Goal: Task Accomplishment & Management: Use online tool/utility

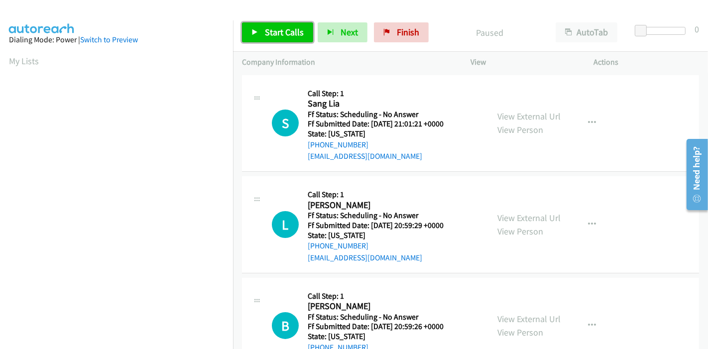
click at [271, 32] on span "Start Calls" at bounding box center [284, 31] width 39 height 11
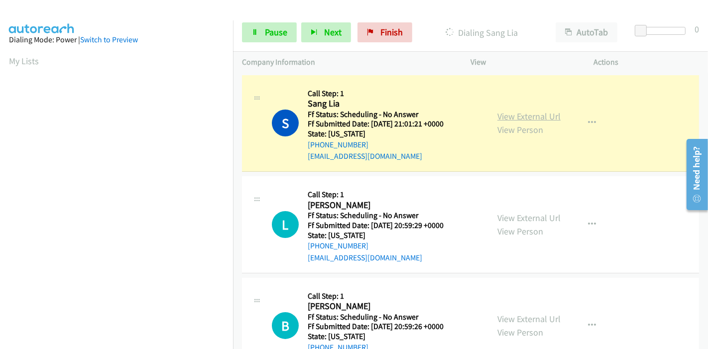
click at [538, 113] on link "View External Url" at bounding box center [528, 115] width 63 height 11
click at [517, 218] on link "View External Url" at bounding box center [528, 217] width 63 height 11
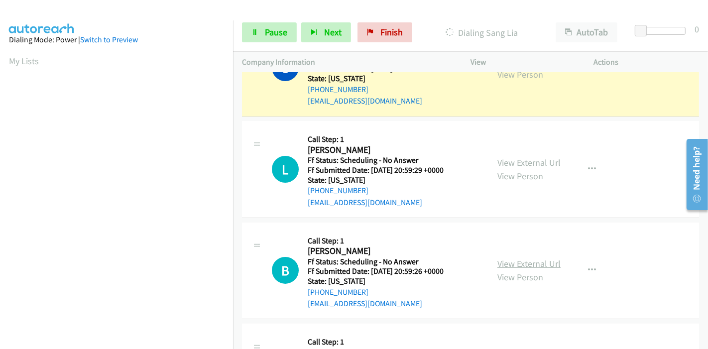
click at [515, 263] on link "View External Url" at bounding box center [528, 263] width 63 height 11
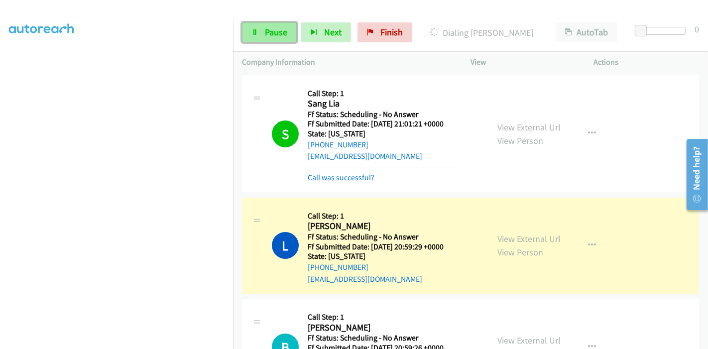
click at [270, 30] on span "Pause" at bounding box center [276, 31] width 22 height 11
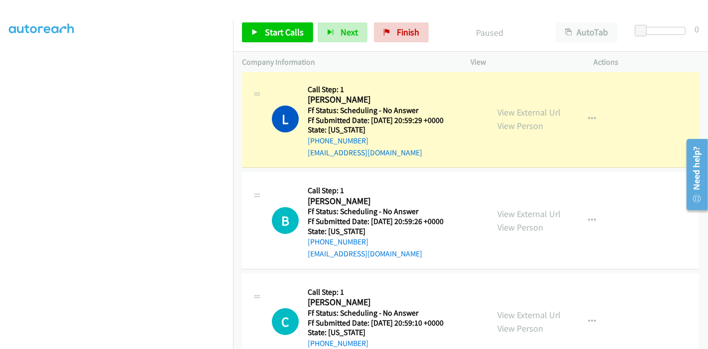
scroll to position [110, 0]
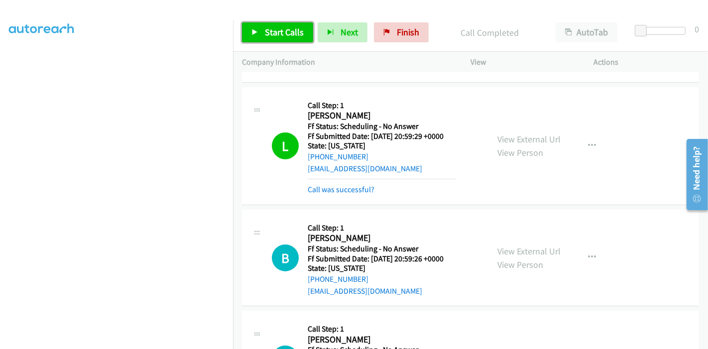
click at [261, 33] on link "Start Calls" at bounding box center [277, 32] width 71 height 20
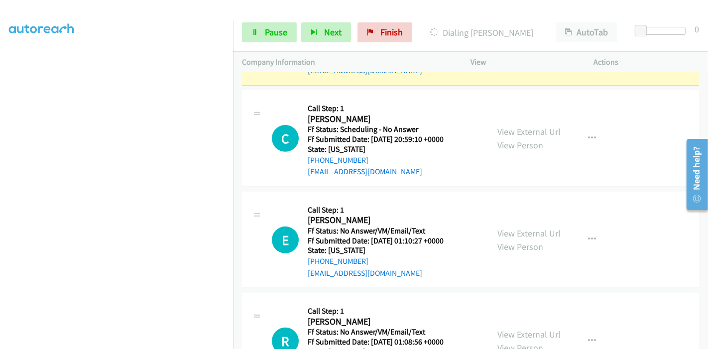
scroll to position [331, 0]
click at [518, 129] on link "View External Url" at bounding box center [528, 130] width 63 height 11
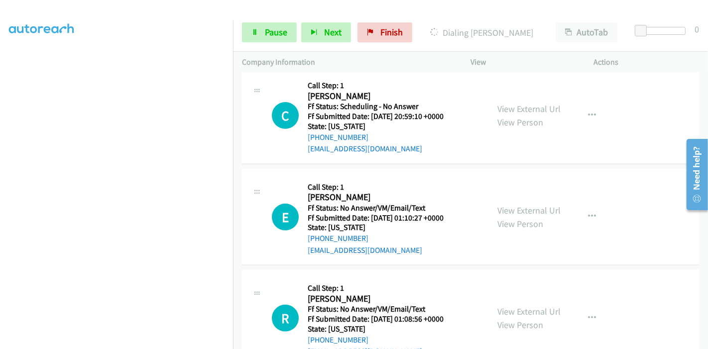
scroll to position [387, 0]
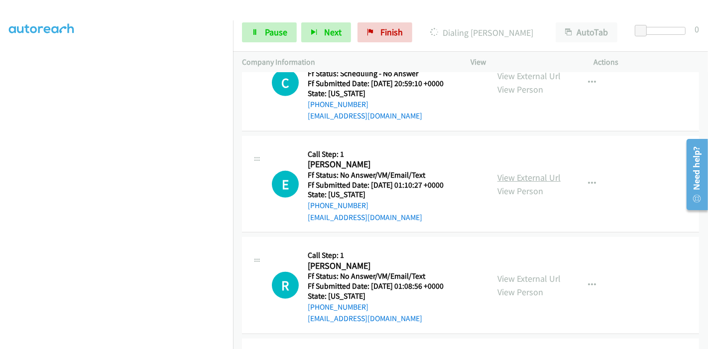
click at [515, 177] on link "View External Url" at bounding box center [528, 177] width 63 height 11
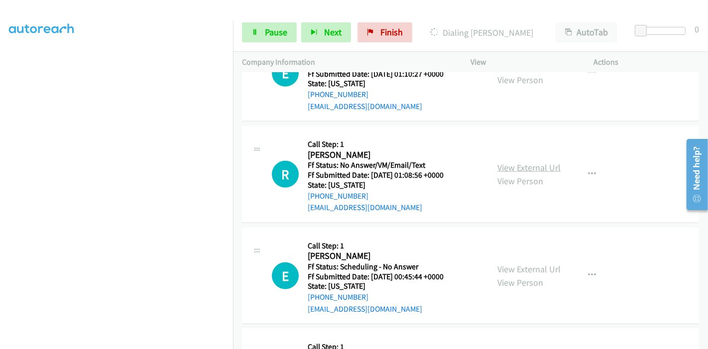
click at [529, 169] on link "View External Url" at bounding box center [528, 167] width 63 height 11
click at [260, 32] on link "Pause" at bounding box center [269, 32] width 55 height 20
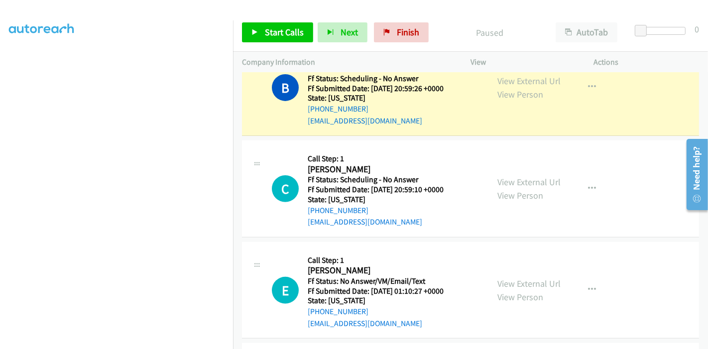
scroll to position [276, 0]
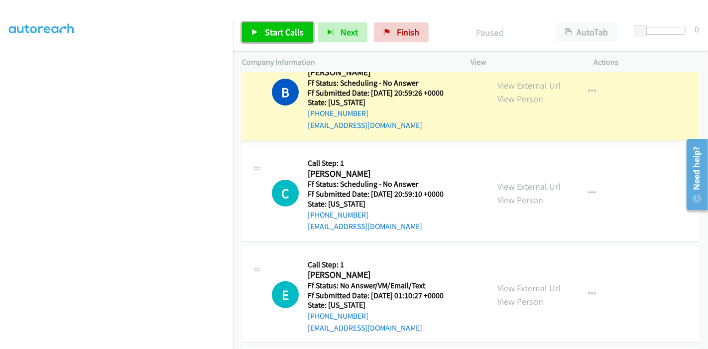
click at [257, 32] on icon at bounding box center [254, 32] width 7 height 7
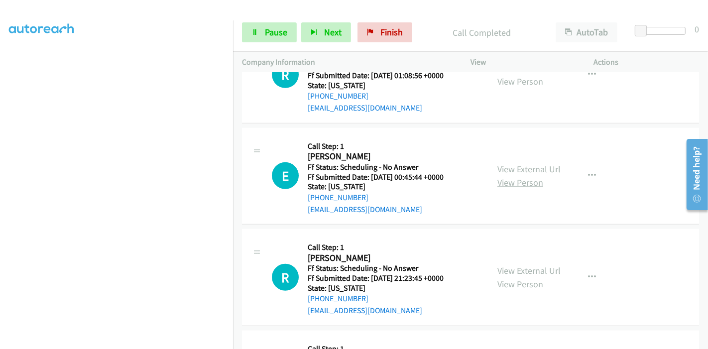
scroll to position [663, 0]
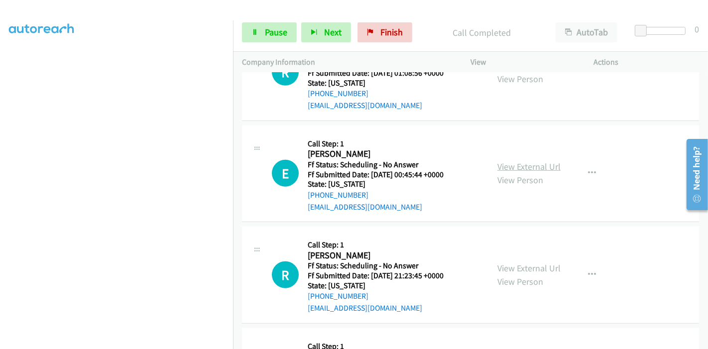
click at [526, 166] on link "View External Url" at bounding box center [528, 166] width 63 height 11
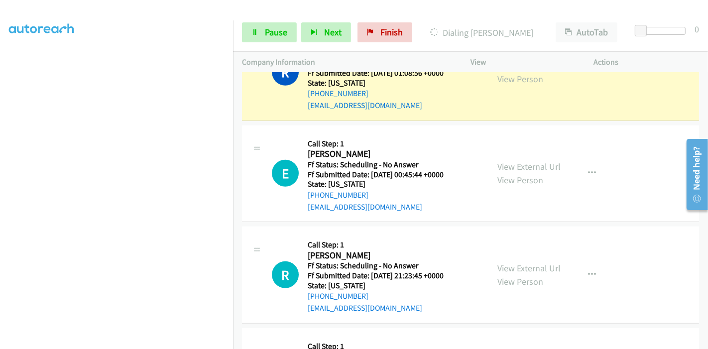
scroll to position [719, 0]
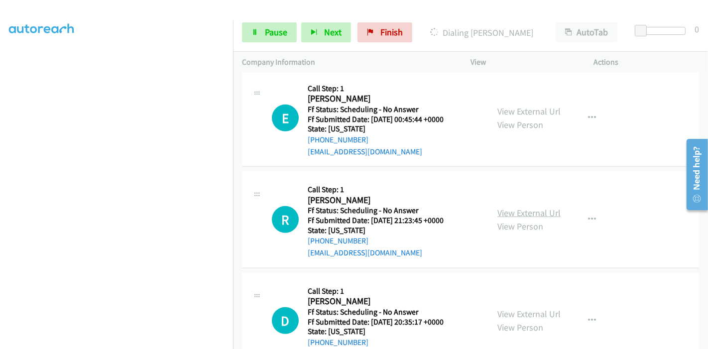
click at [508, 208] on link "View External Url" at bounding box center [528, 212] width 63 height 11
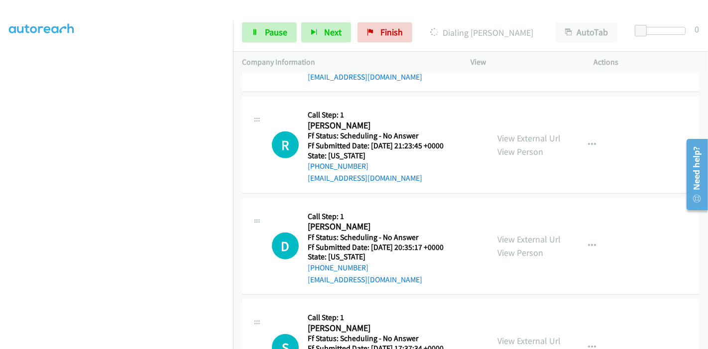
scroll to position [829, 0]
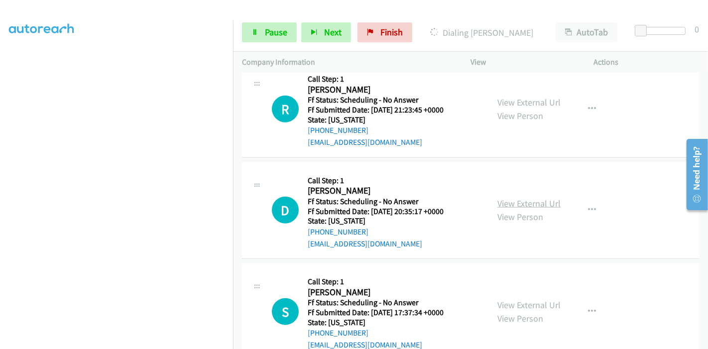
click at [513, 202] on link "View External Url" at bounding box center [528, 203] width 63 height 11
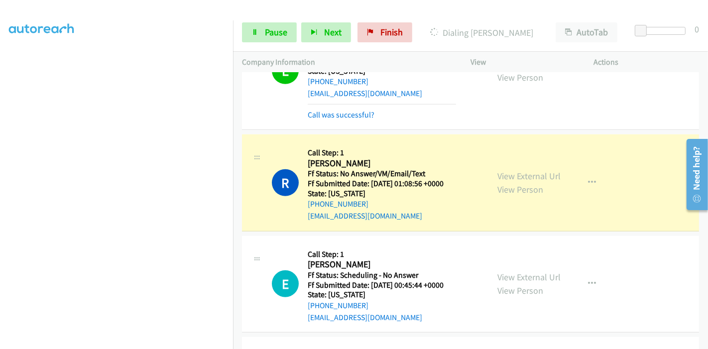
scroll to position [608, 0]
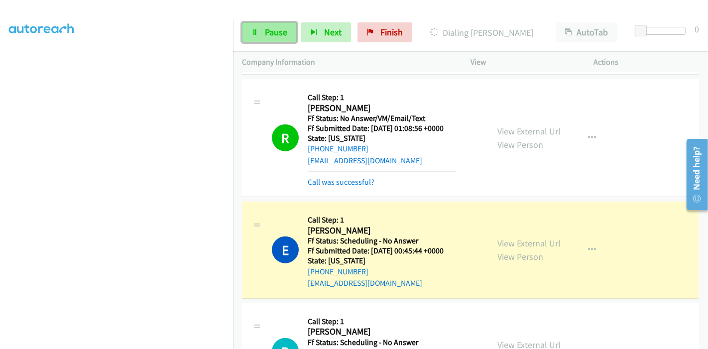
click at [259, 36] on link "Pause" at bounding box center [269, 32] width 55 height 20
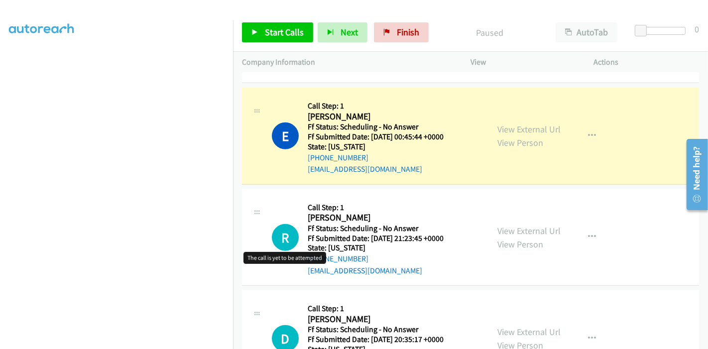
scroll to position [719, 0]
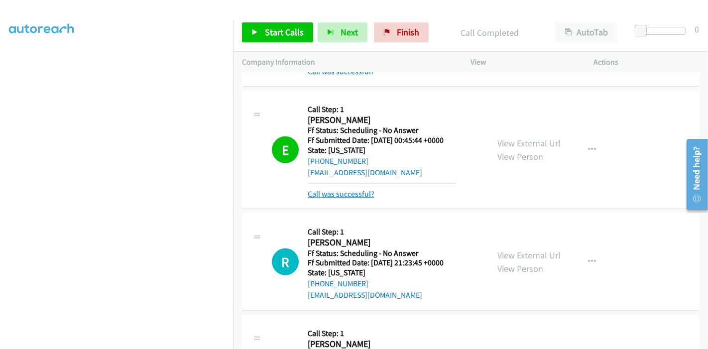
click at [356, 191] on link "Call was successful?" at bounding box center [341, 193] width 67 height 9
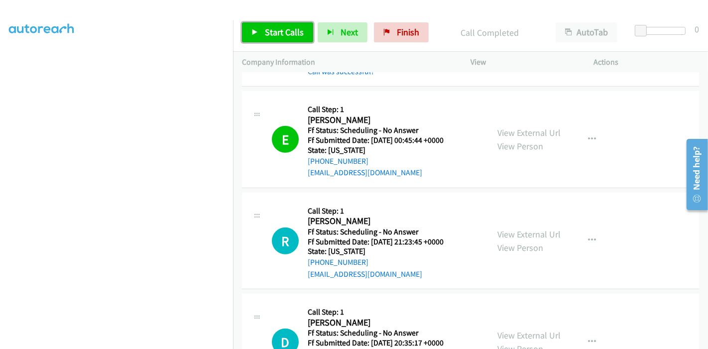
click at [272, 29] on span "Start Calls" at bounding box center [284, 31] width 39 height 11
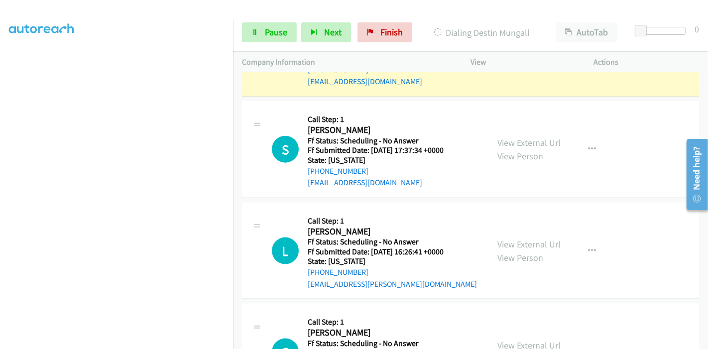
scroll to position [1050, 0]
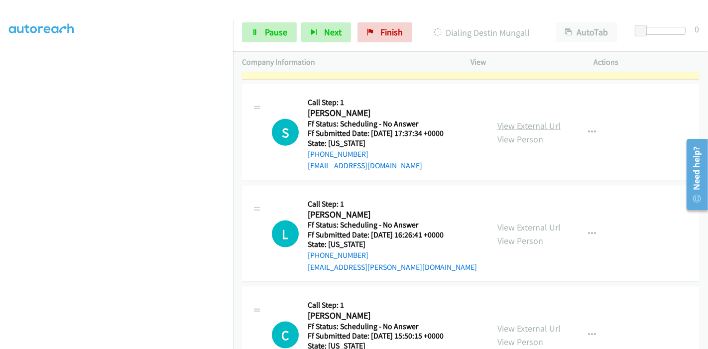
click at [515, 124] on link "View External Url" at bounding box center [528, 125] width 63 height 11
click at [527, 224] on link "View External Url" at bounding box center [528, 226] width 63 height 11
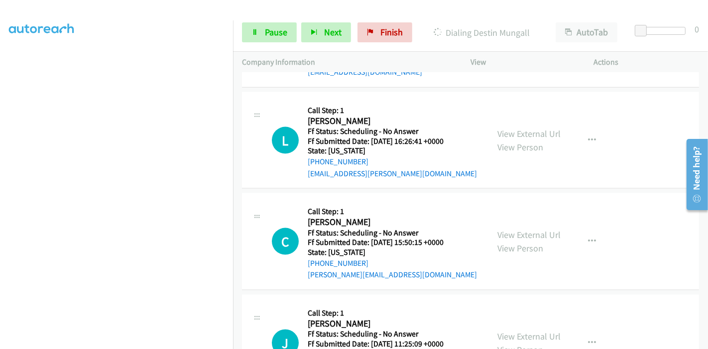
scroll to position [1161, 0]
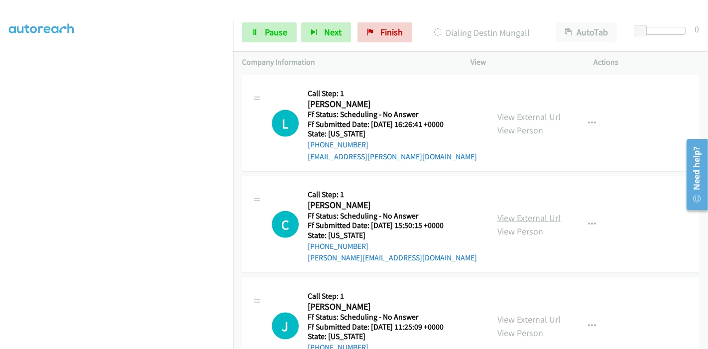
click at [528, 214] on link "View External Url" at bounding box center [528, 217] width 63 height 11
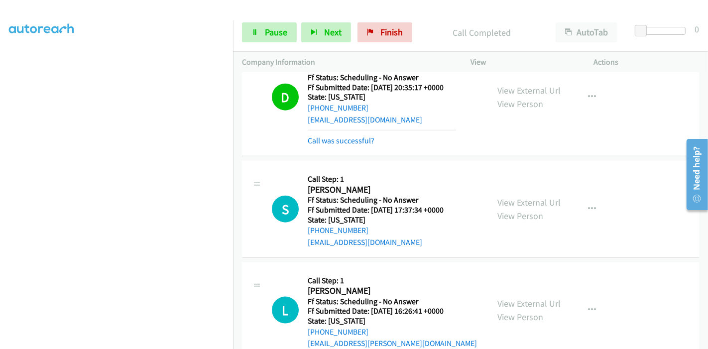
scroll to position [1000, 0]
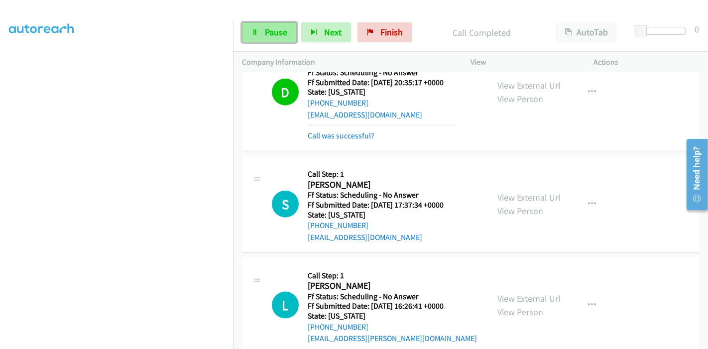
click at [262, 33] on link "Pause" at bounding box center [269, 32] width 55 height 20
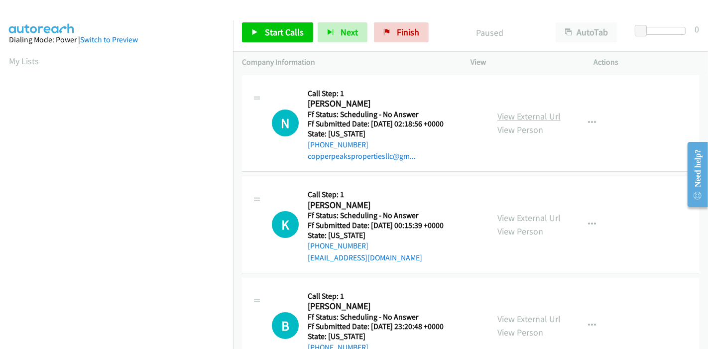
click at [538, 113] on link "View External Url" at bounding box center [528, 115] width 63 height 11
click at [524, 215] on link "View External Url" at bounding box center [528, 217] width 63 height 11
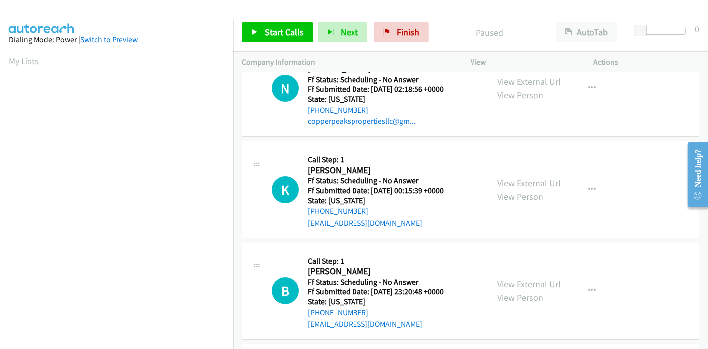
scroll to position [110, 0]
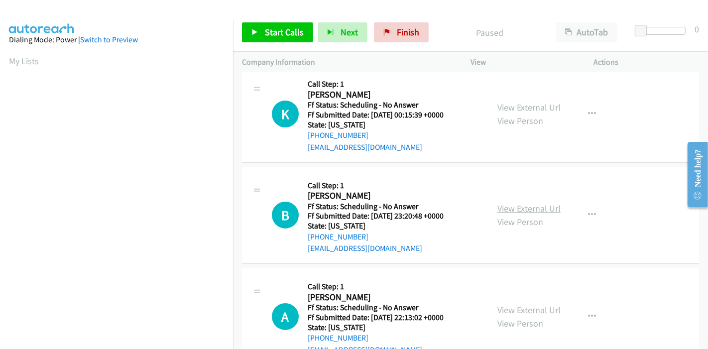
click at [521, 210] on link "View External Url" at bounding box center [528, 208] width 63 height 11
click at [252, 36] on link "Start Calls" at bounding box center [277, 32] width 71 height 20
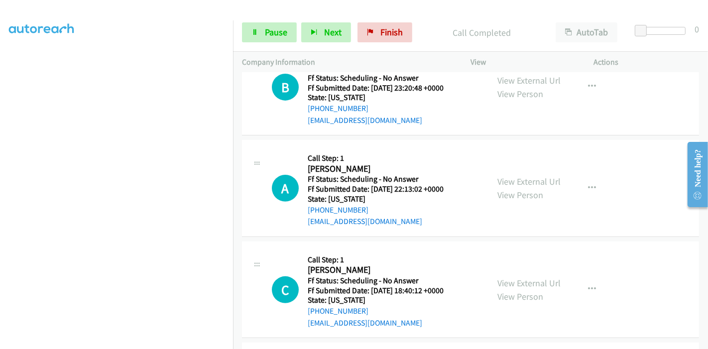
scroll to position [297, 0]
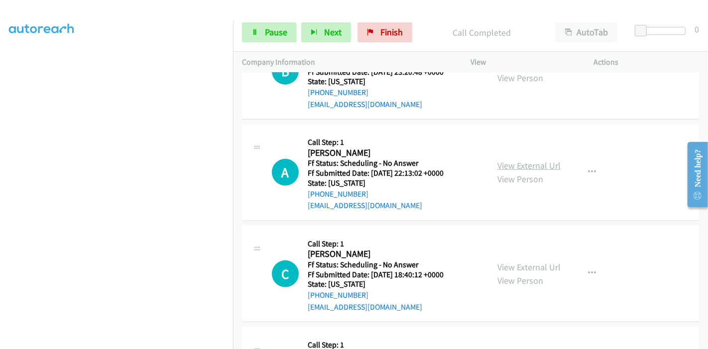
click at [520, 167] on link "View External Url" at bounding box center [528, 165] width 63 height 11
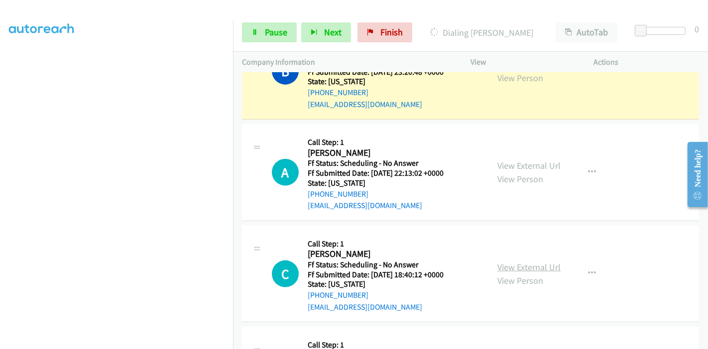
click at [521, 264] on link "View External Url" at bounding box center [528, 266] width 63 height 11
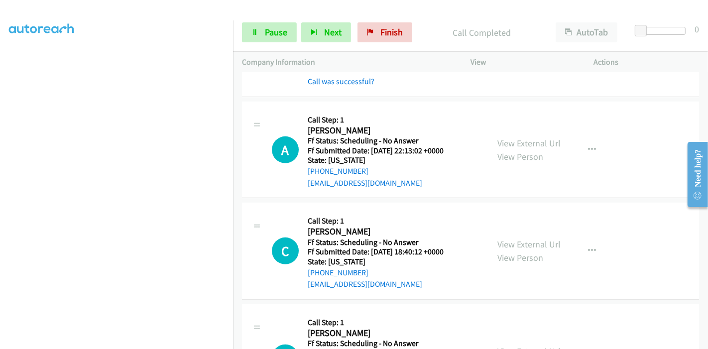
scroll to position [363, 0]
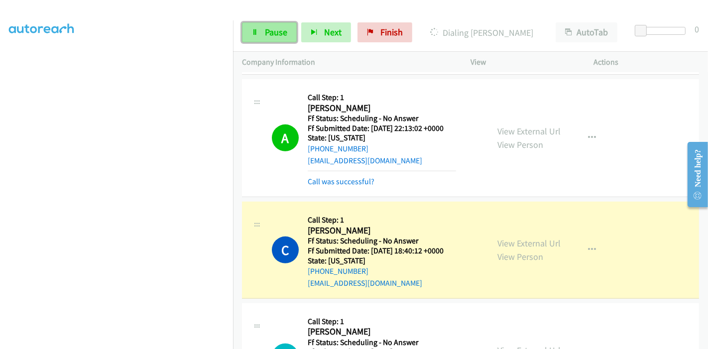
click at [263, 32] on link "Pause" at bounding box center [269, 32] width 55 height 20
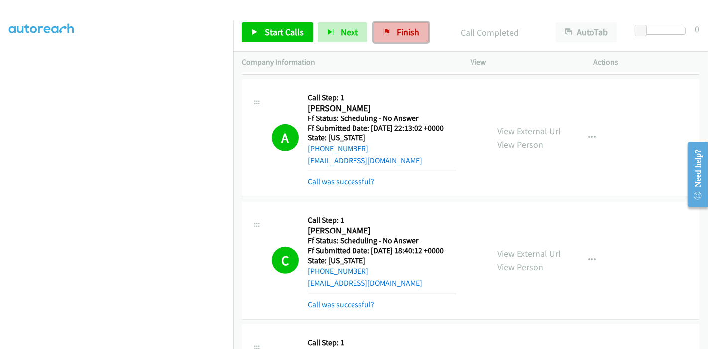
click at [397, 35] on span "Finish" at bounding box center [408, 31] width 22 height 11
